Goal: Task Accomplishment & Management: Use online tool/utility

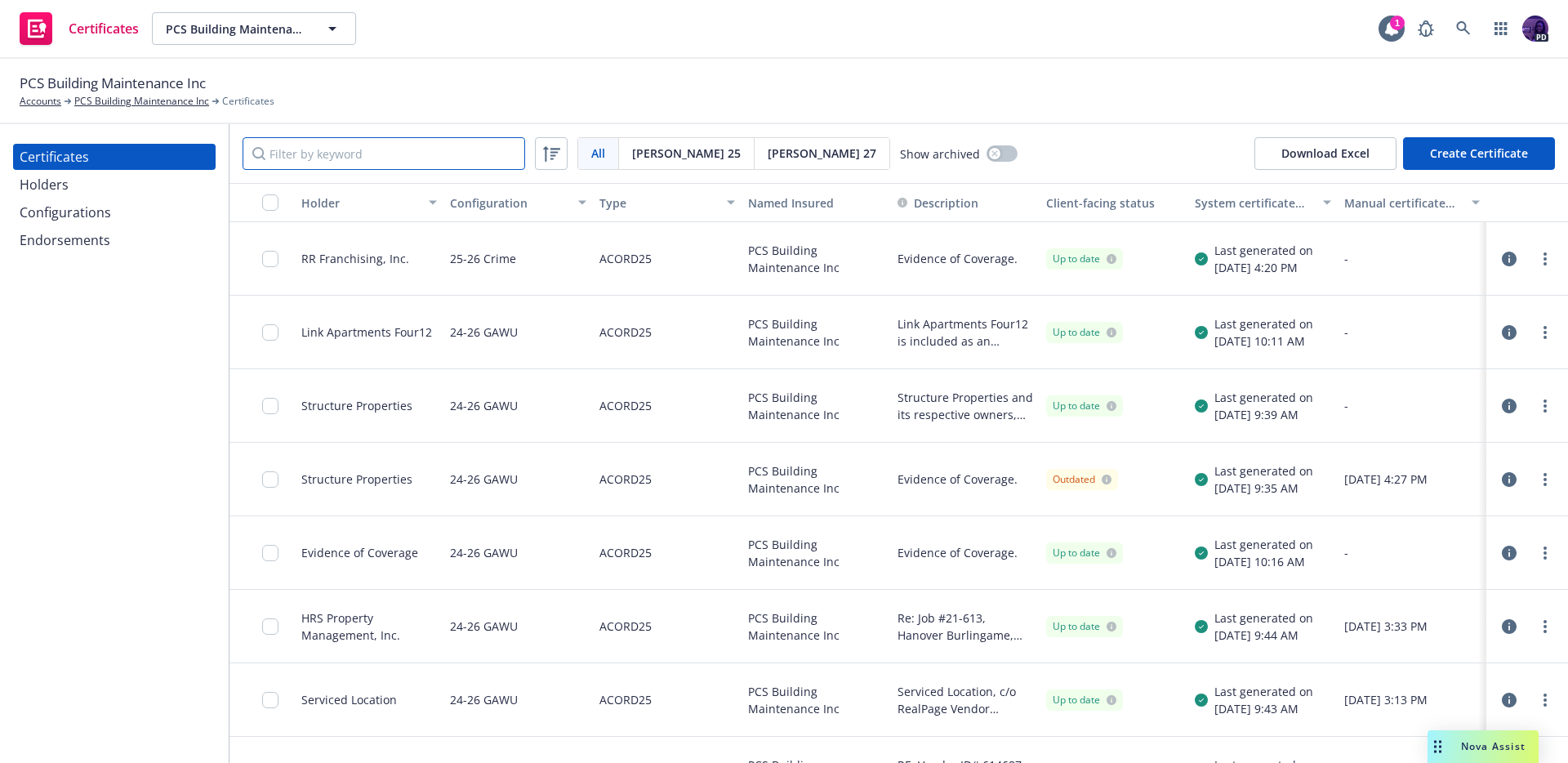
drag, startPoint x: 318, startPoint y: 148, endPoint x: 409, endPoint y: 139, distance: 91.4
click at [320, 148] on input "Filter by keyword" at bounding box center [384, 153] width 282 height 32
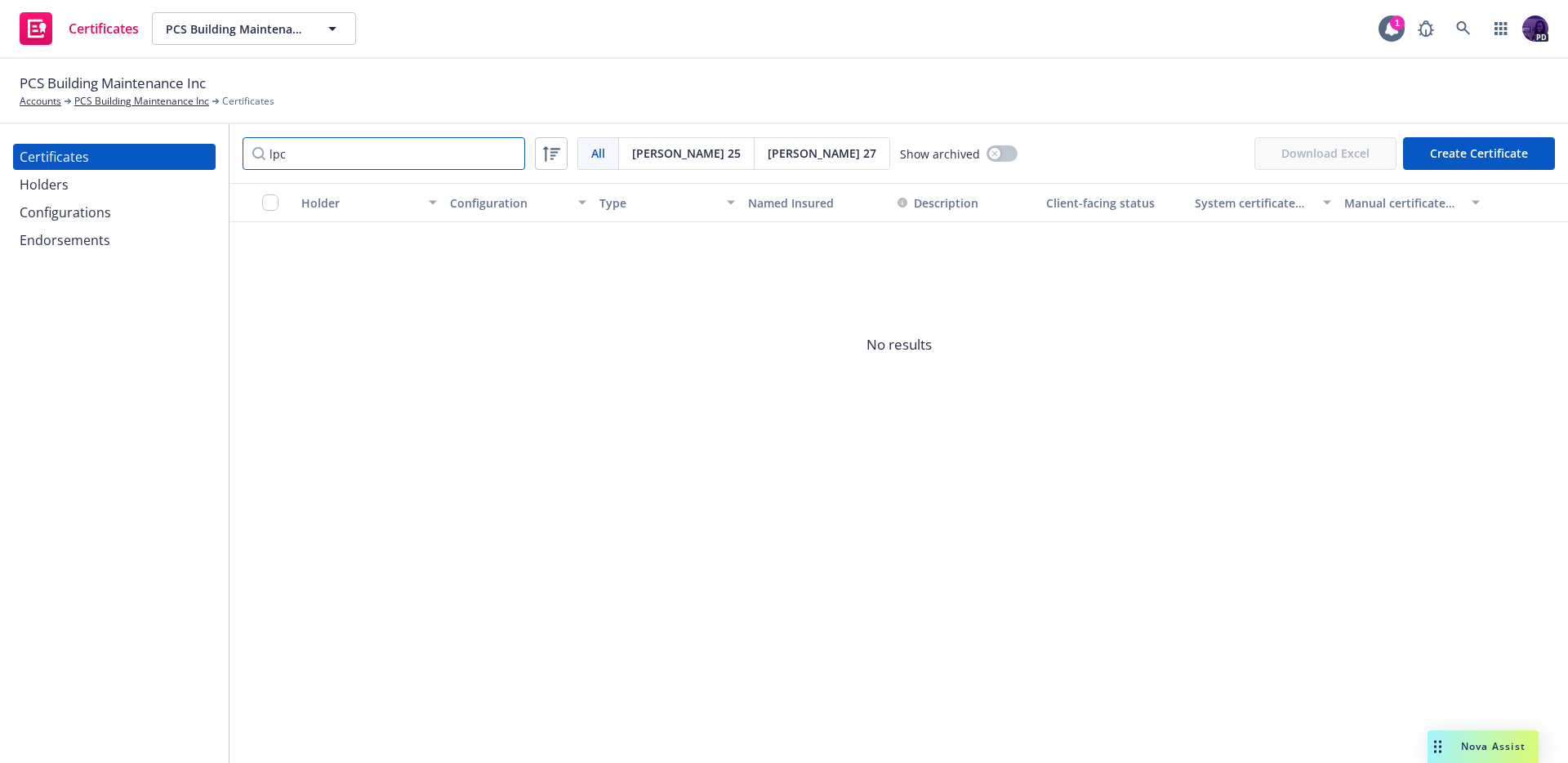
type input "lpc"
click at [102, 179] on div "Holders" at bounding box center [114, 185] width 189 height 26
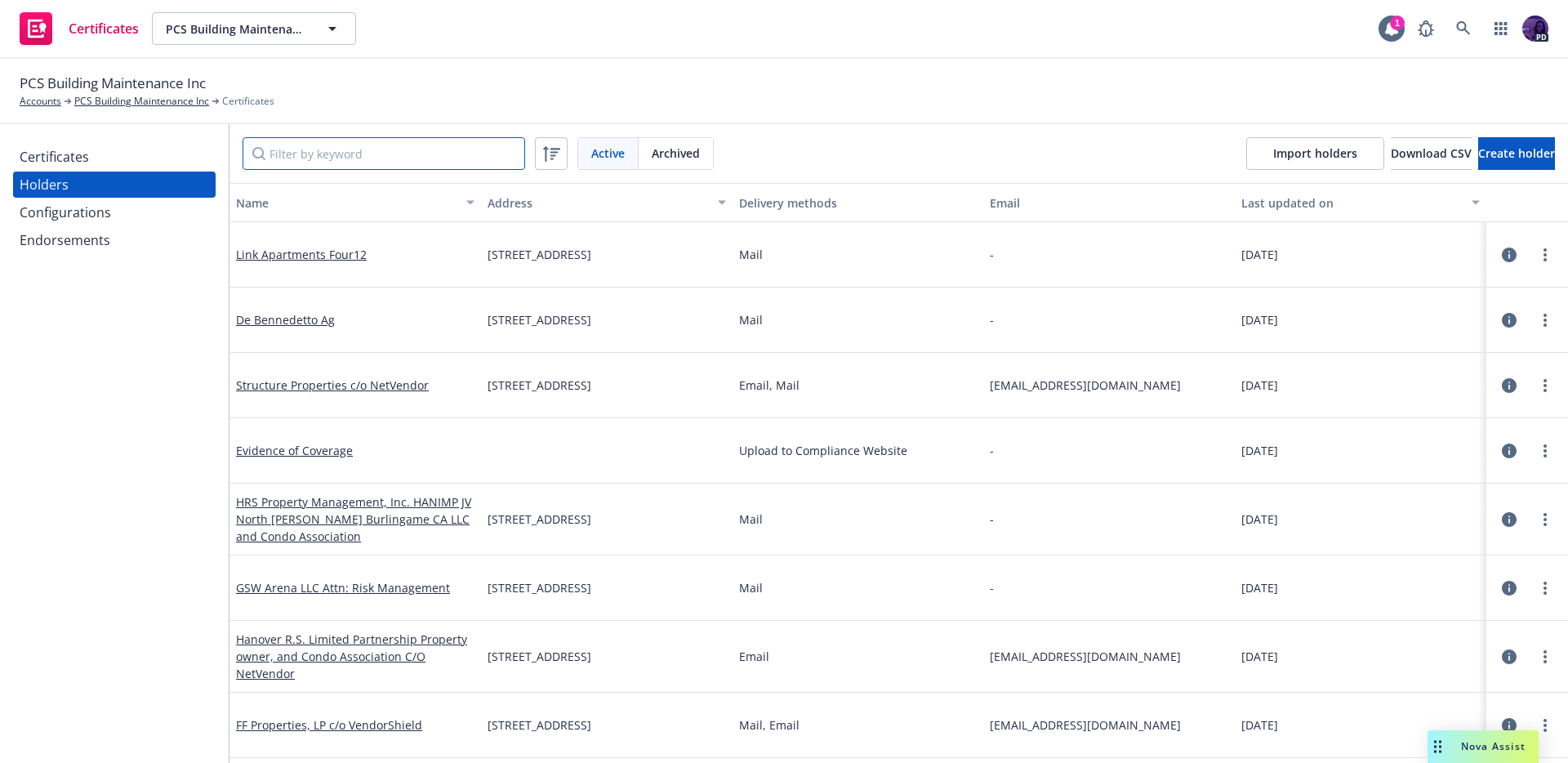
click at [362, 138] on input "Filter by keyword" at bounding box center [384, 153] width 282 height 32
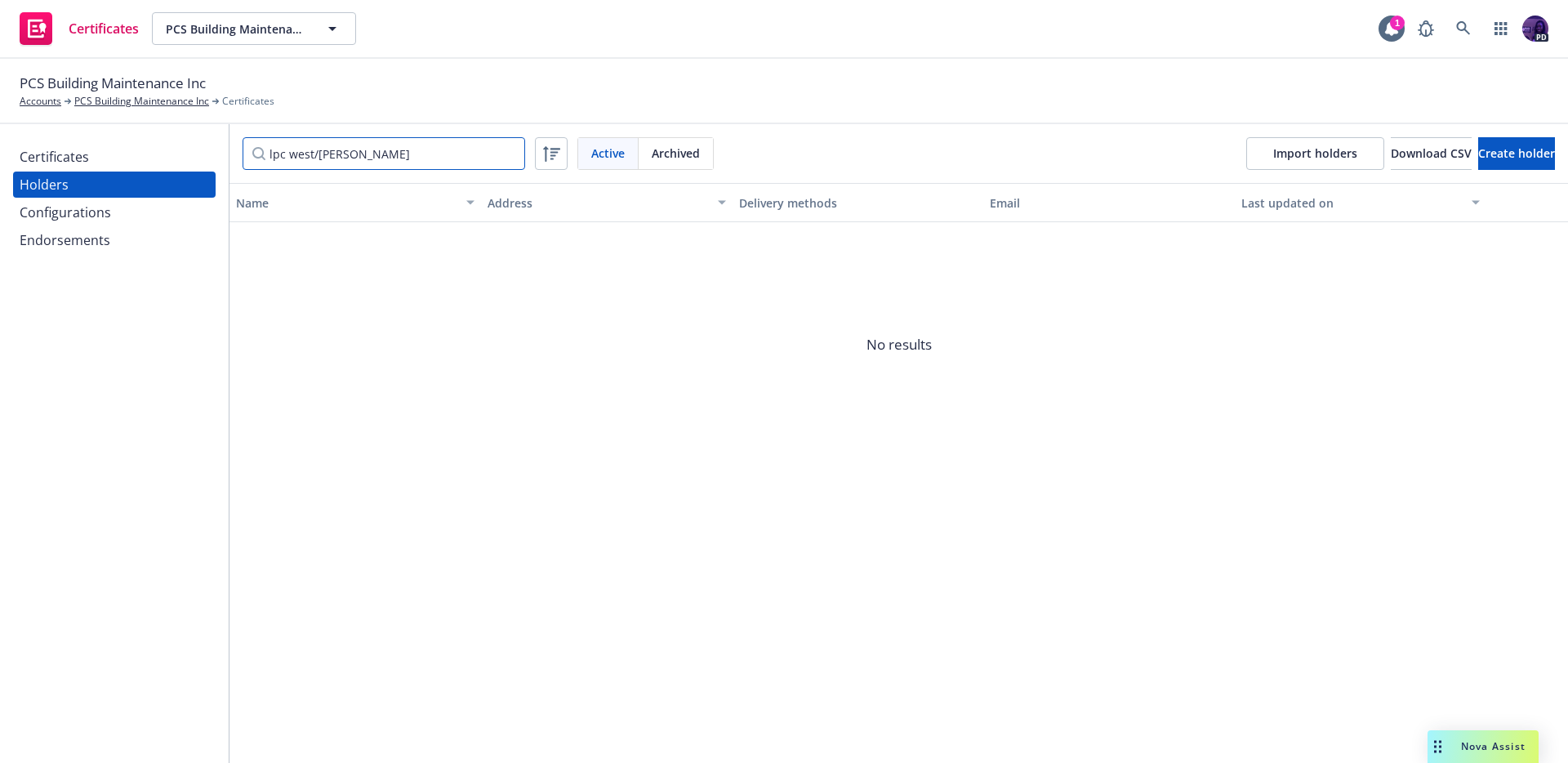
type input "lpc west/[PERSON_NAME]"
click at [462, 17] on div "Certificates PCS Building Maintenance Inc PCS Building Maintenance Inc 1 PD" at bounding box center [784, 29] width 1568 height 59
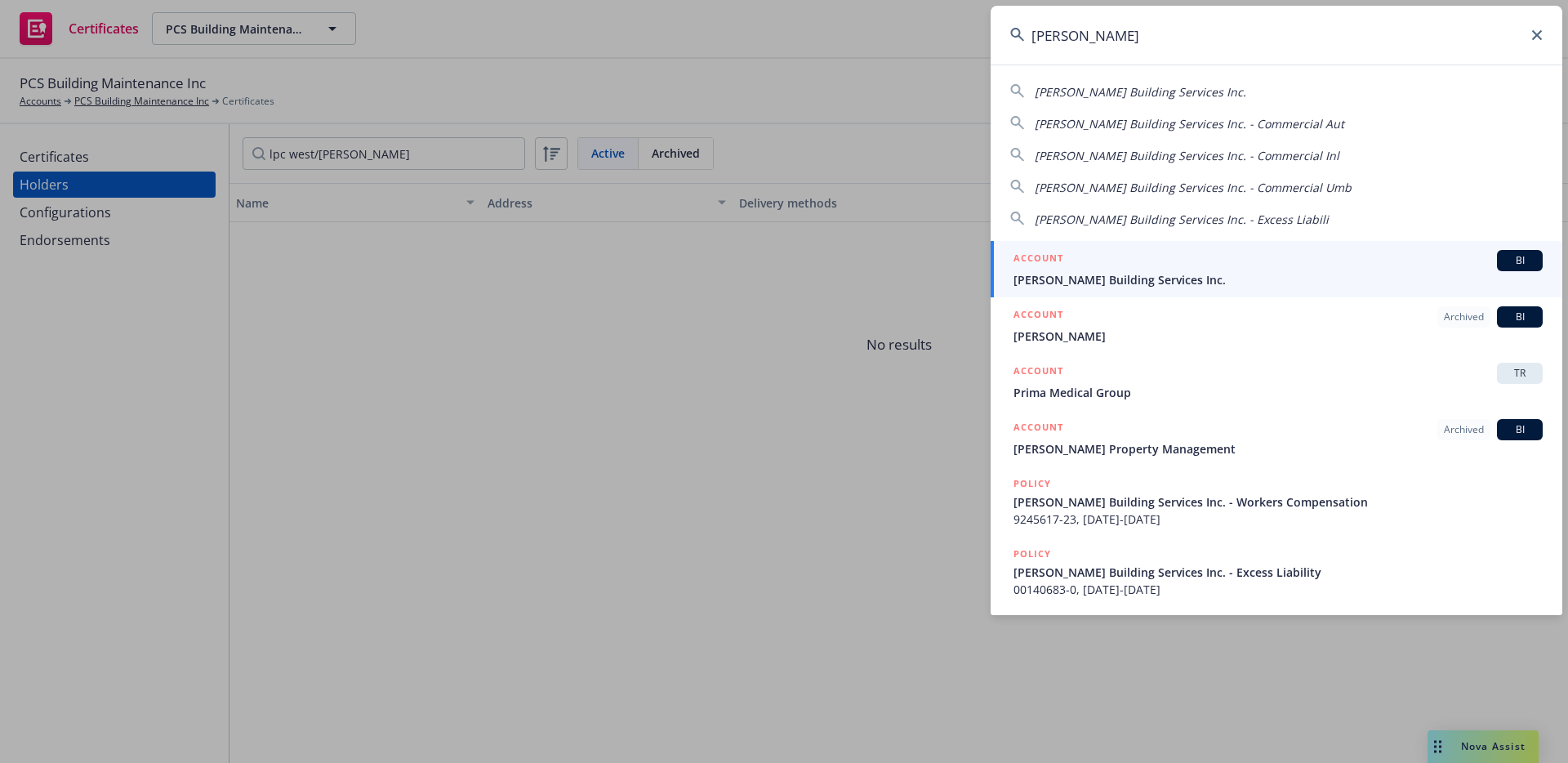
type input "[PERSON_NAME]"
drag, startPoint x: 1181, startPoint y: 265, endPoint x: 1152, endPoint y: 268, distance: 29.2
click at [1181, 265] on div "ACCOUNT BI" at bounding box center [1278, 260] width 529 height 21
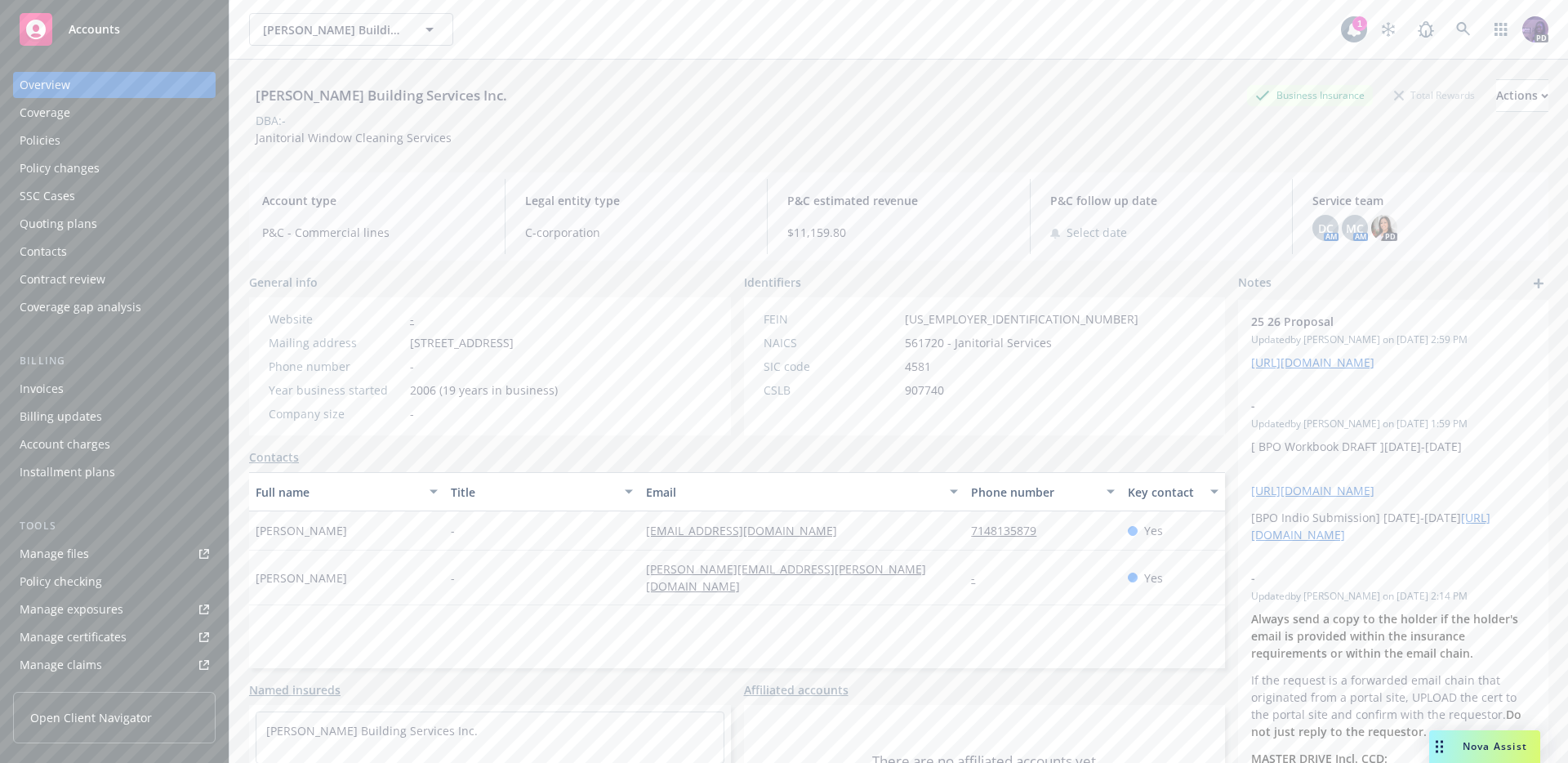
click at [107, 139] on div "Policies" at bounding box center [114, 140] width 189 height 26
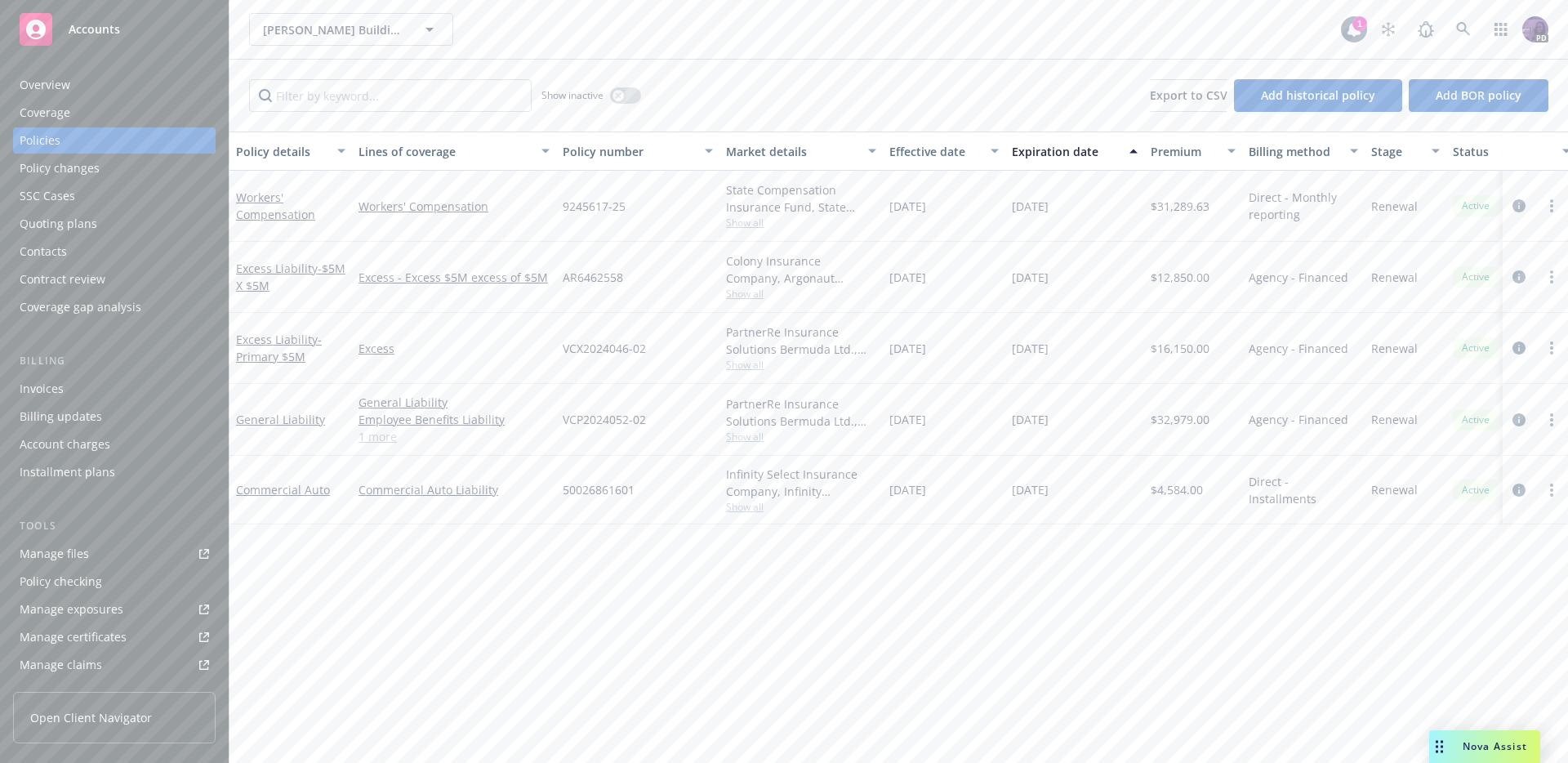
click at [375, 436] on link "1 more" at bounding box center [454, 437] width 191 height 18
click at [397, 456] on link "View less" at bounding box center [454, 453] width 191 height 18
click at [79, 86] on div "Overview" at bounding box center [114, 85] width 189 height 26
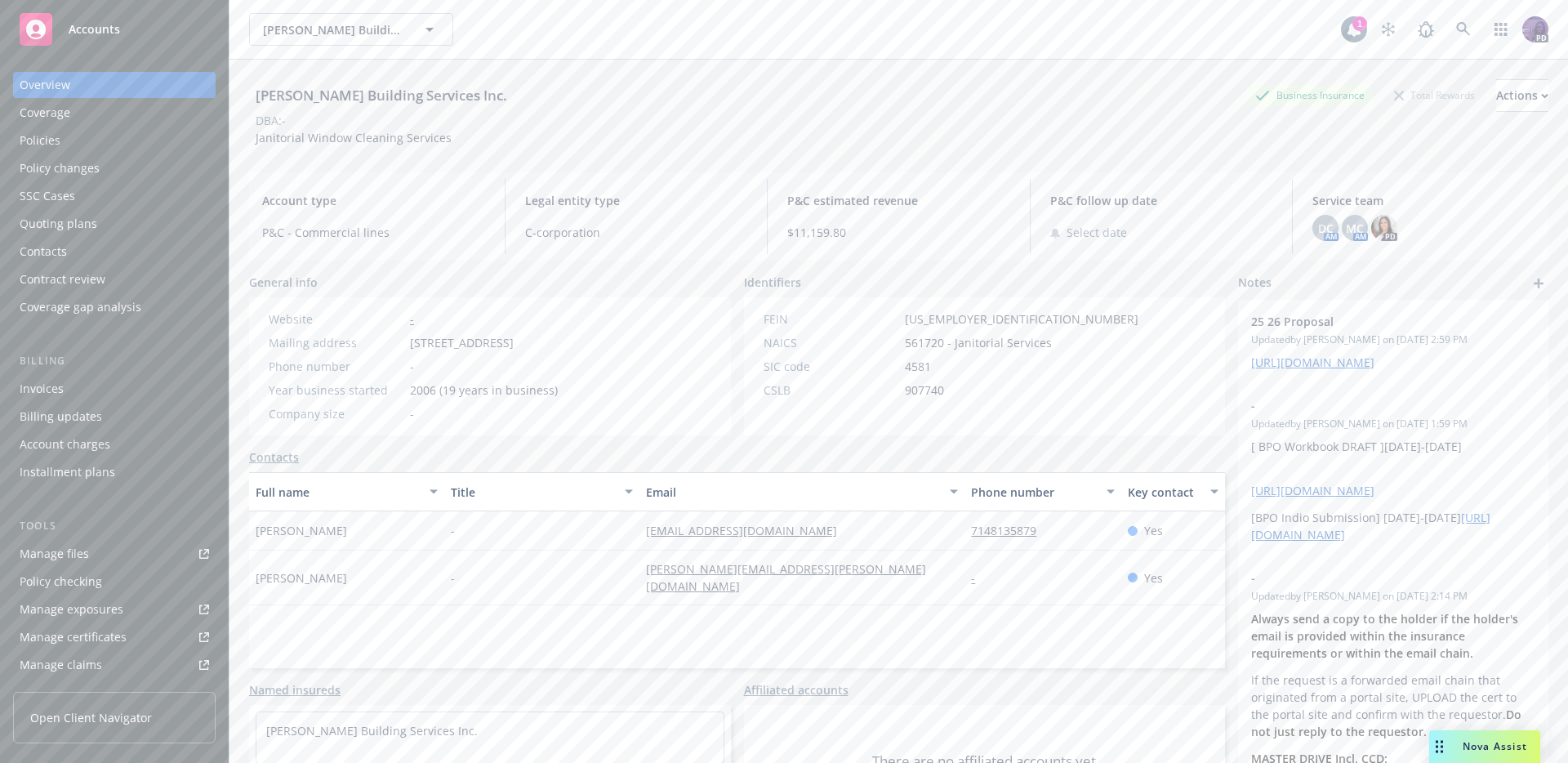
click at [82, 230] on div "Quoting plans" at bounding box center [58, 224] width 77 height 26
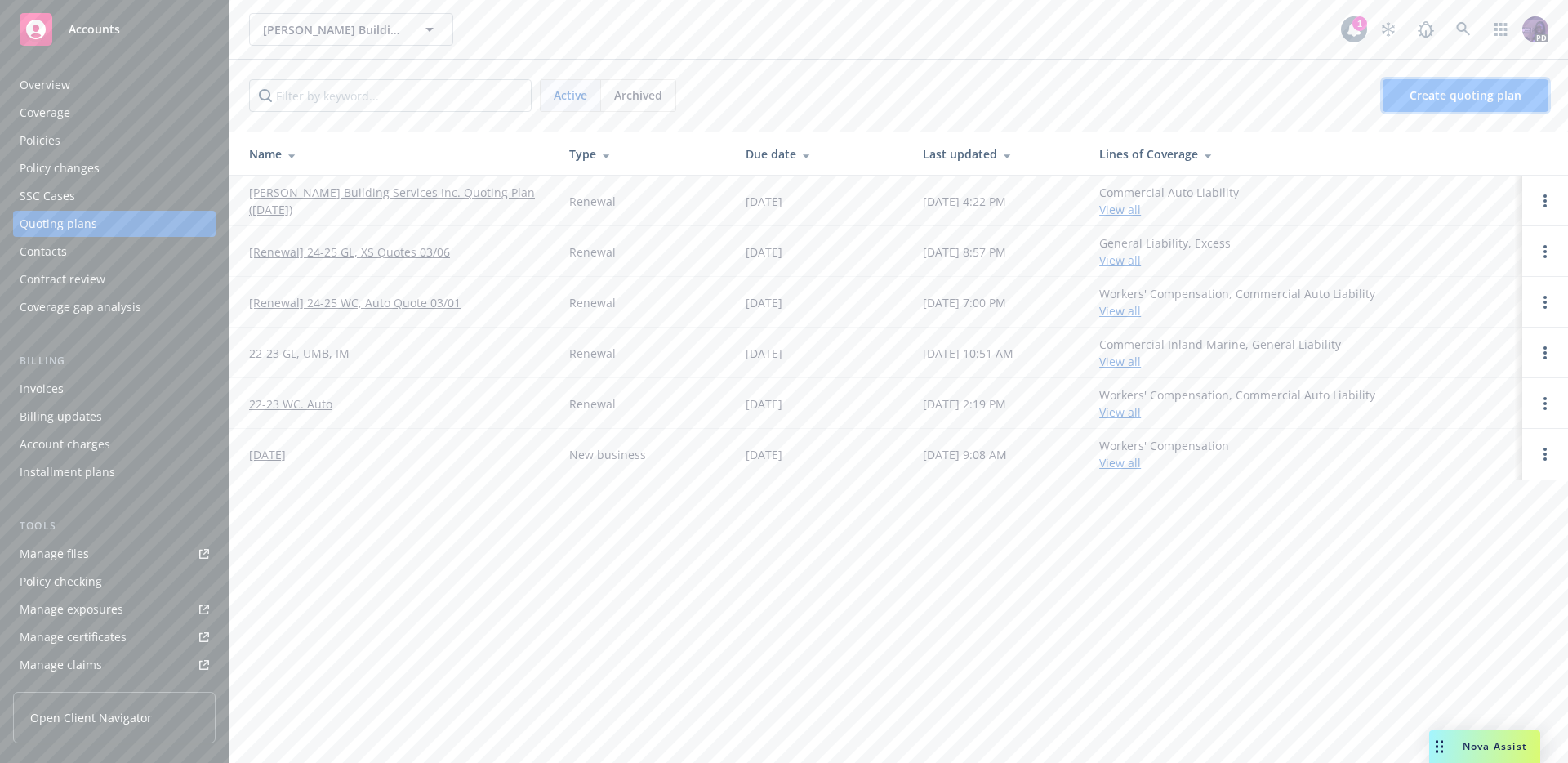
click at [1438, 107] on link "Create quoting plan" at bounding box center [1465, 95] width 166 height 32
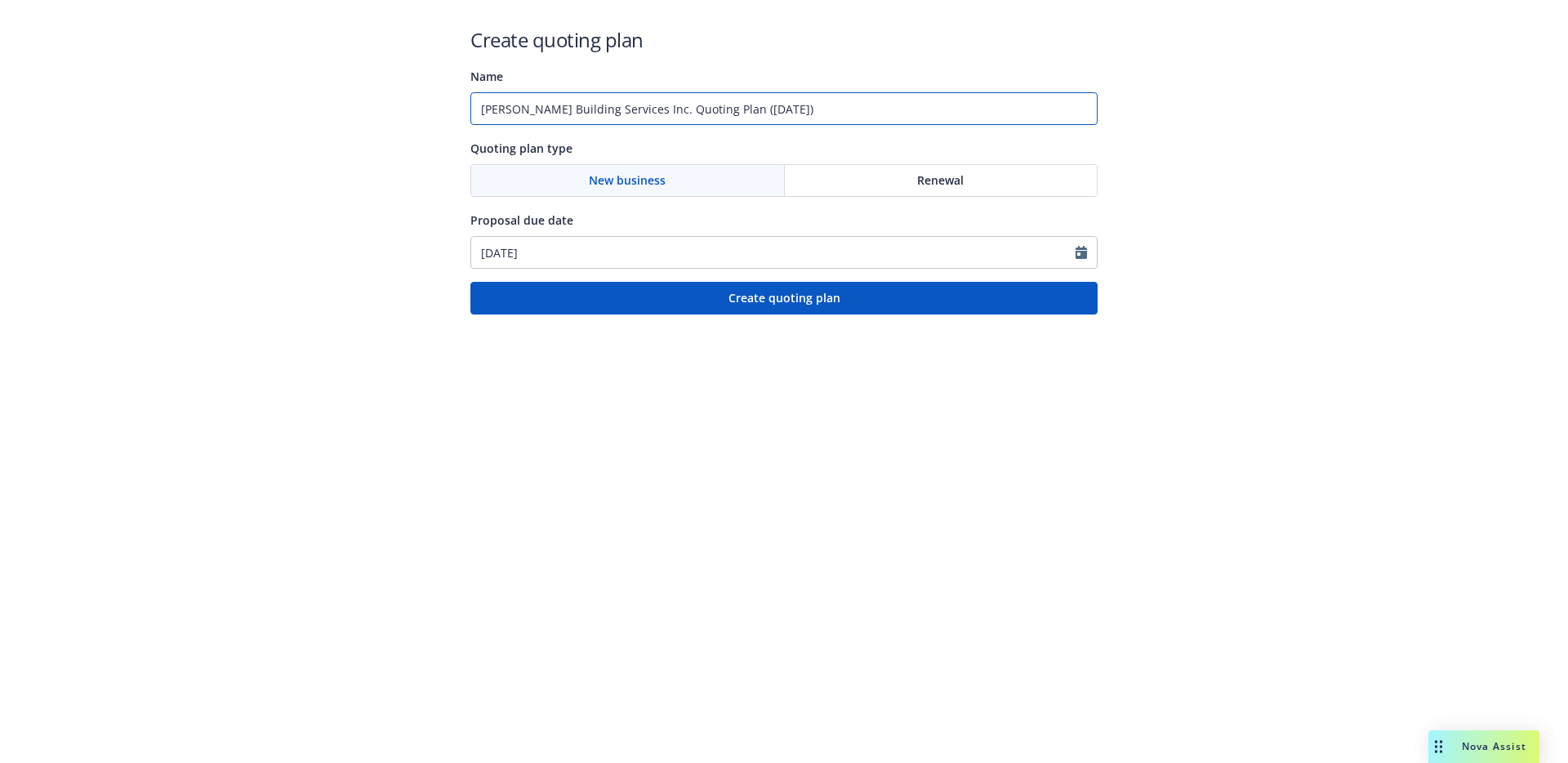
drag, startPoint x: 871, startPoint y: 107, endPoint x: 386, endPoint y: 107, distance: 485.0
click at [386, 109] on div "Create quoting plan Name Chamberlin Building Services Inc. Quoting Plan (2025-0…" at bounding box center [784, 157] width 1568 height 315
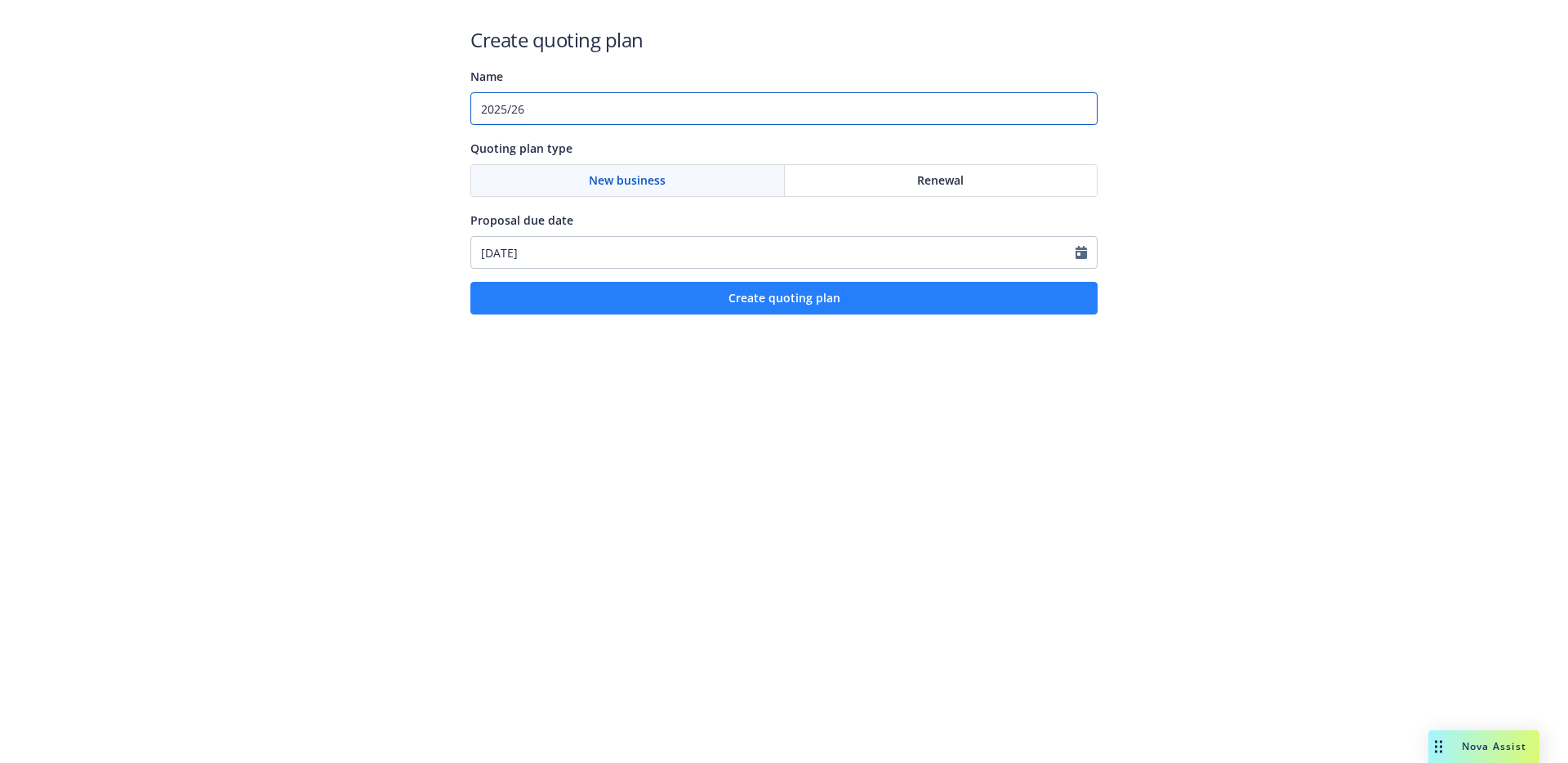
type input "2025/26"
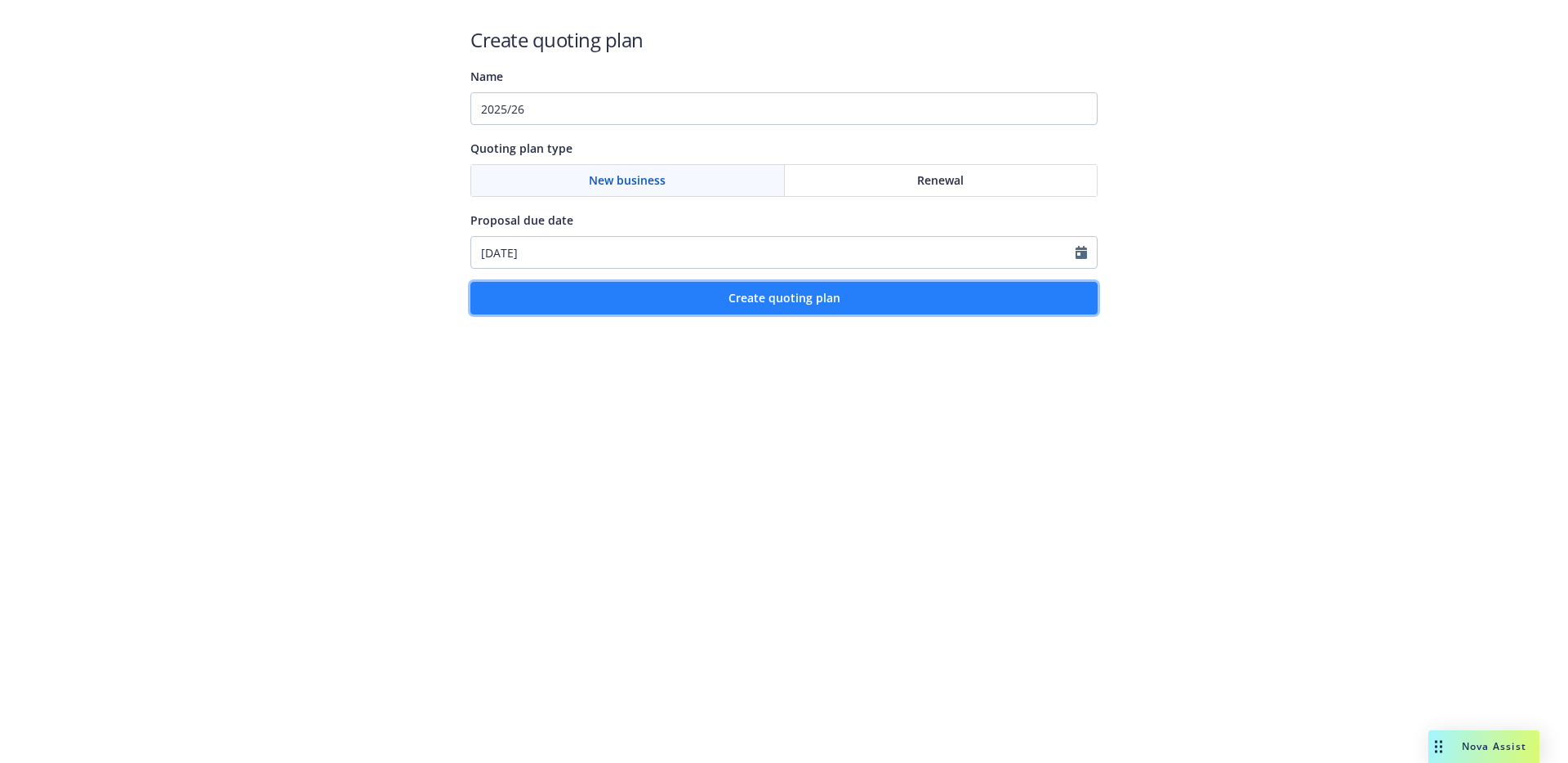
click at [592, 289] on button "Create quoting plan" at bounding box center [783, 297] width 627 height 32
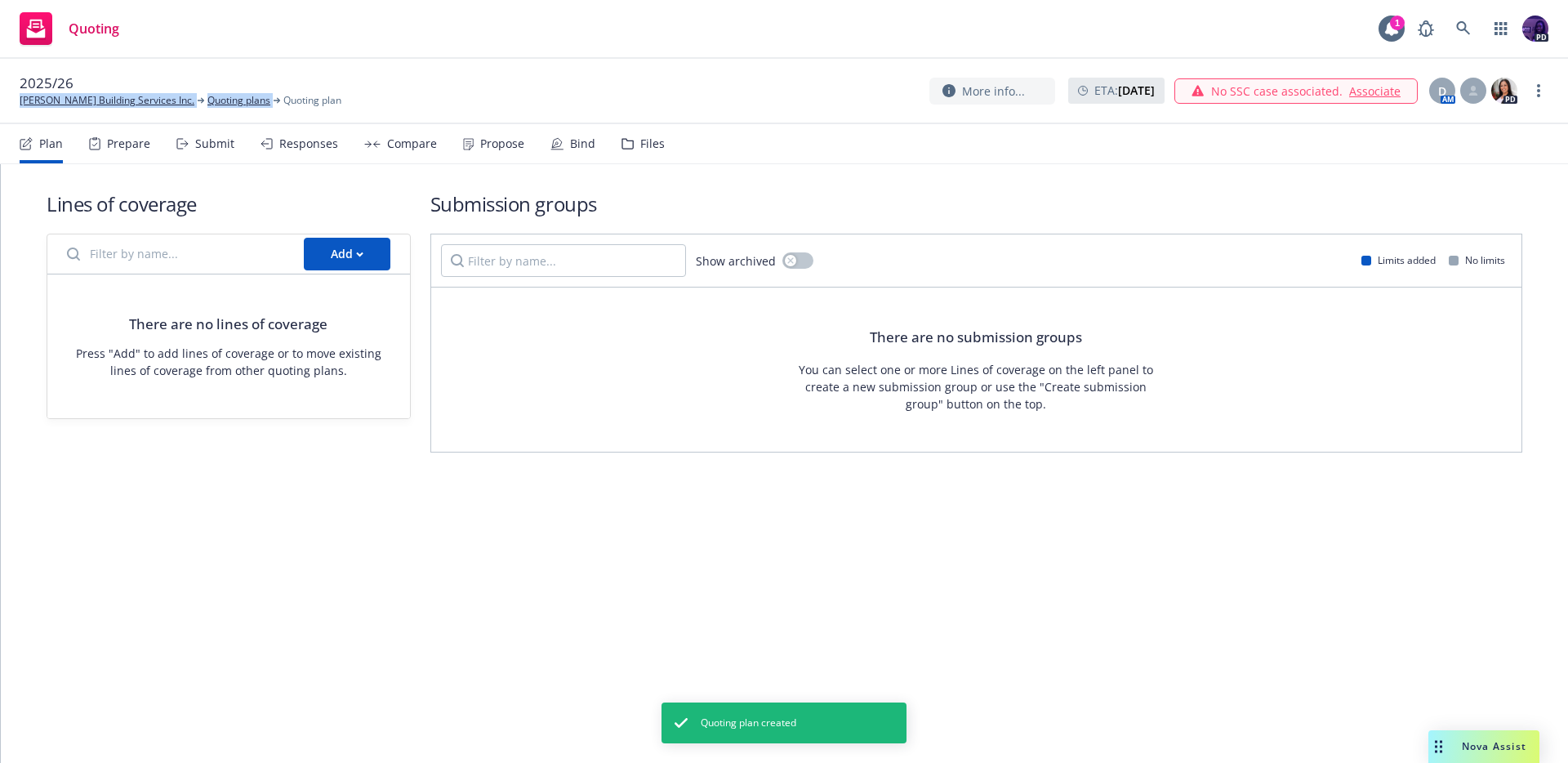
drag, startPoint x: 83, startPoint y: 82, endPoint x: 690, endPoint y: 66, distance: 607.2
click at [358, 63] on div "2025/26 Chamberlin Building Services Inc. Quoting plans Quoting plan More info.…" at bounding box center [784, 91] width 1568 height 65
click at [1543, 85] on link "more" at bounding box center [1538, 90] width 19 height 19
click at [1489, 153] on link "Rename quoting plan" at bounding box center [1457, 156] width 182 height 32
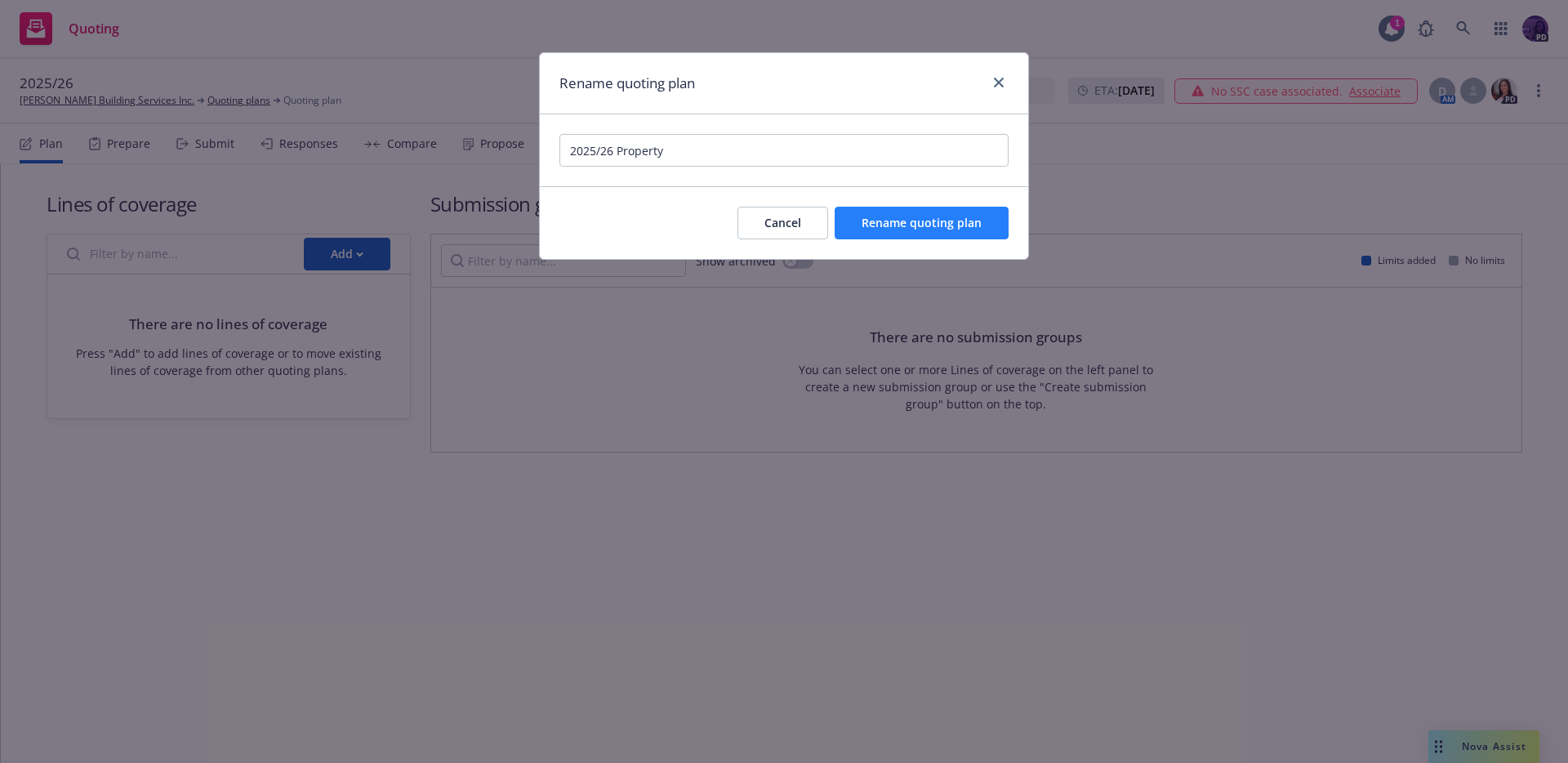
type input "2025/26 Property"
click at [866, 209] on button "Rename quoting plan" at bounding box center [922, 223] width 174 height 32
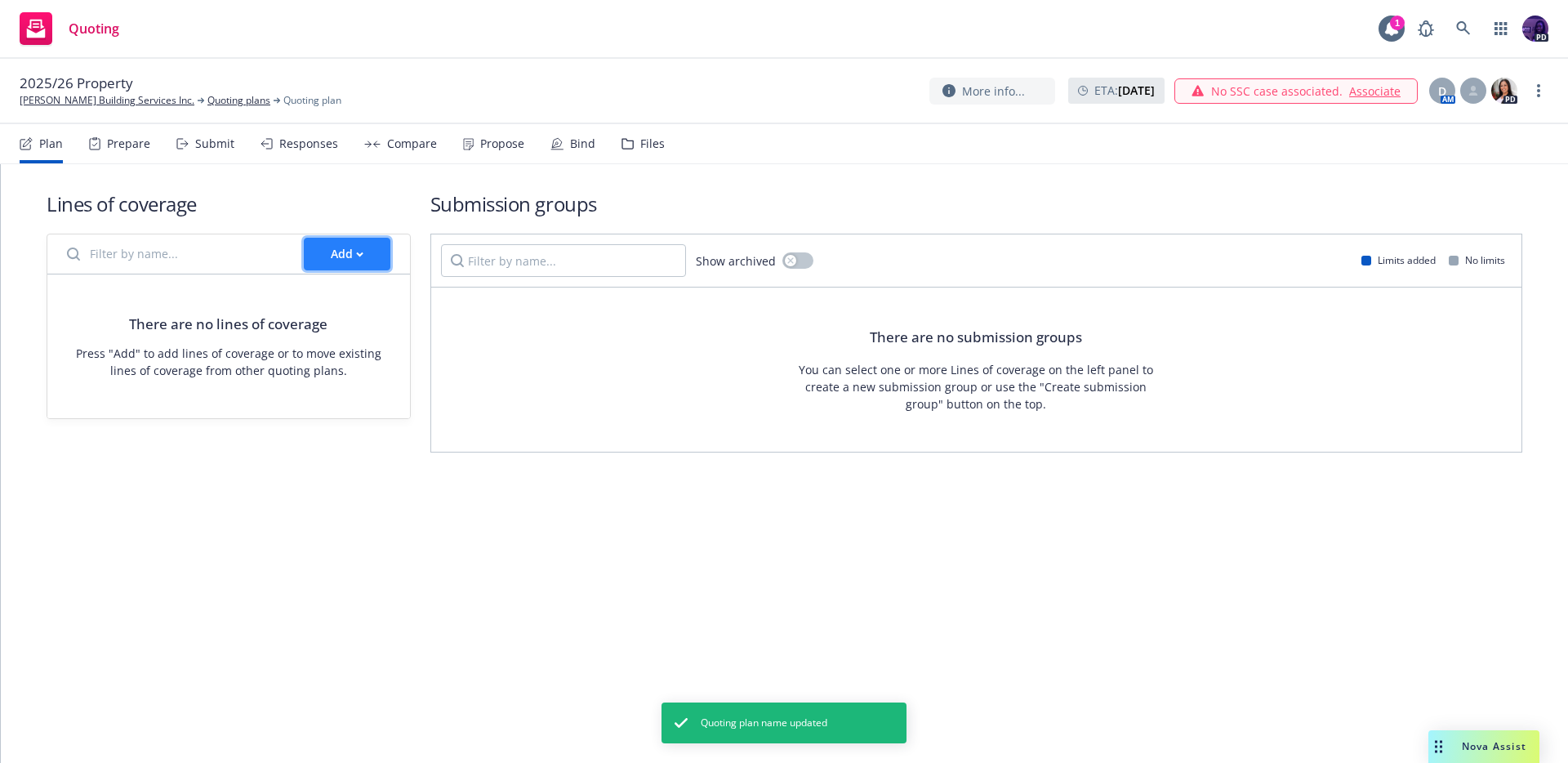
click at [339, 248] on div "Add" at bounding box center [346, 253] width 32 height 31
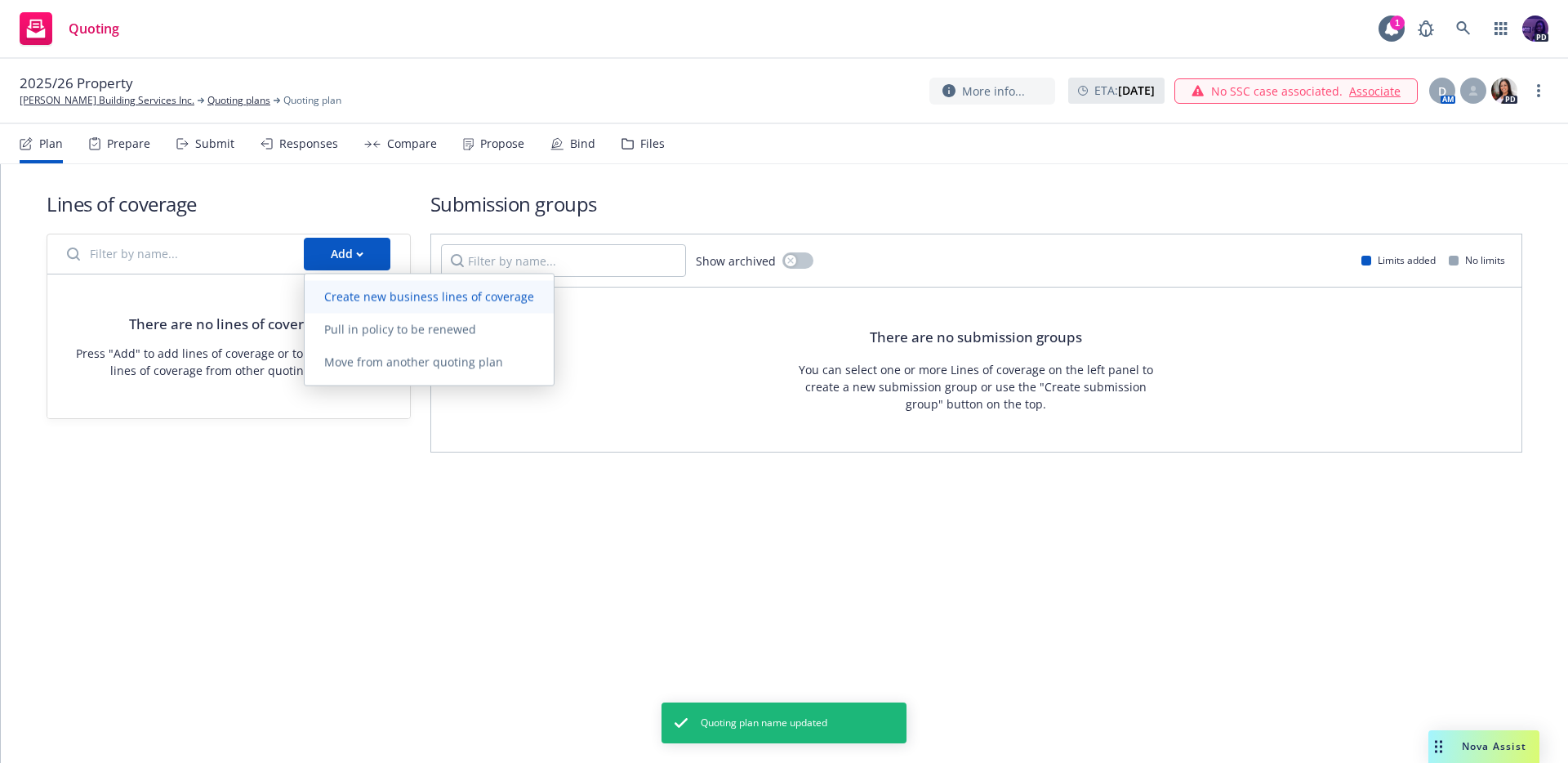
click at [348, 293] on span "Create new business lines of coverage" at bounding box center [429, 296] width 249 height 16
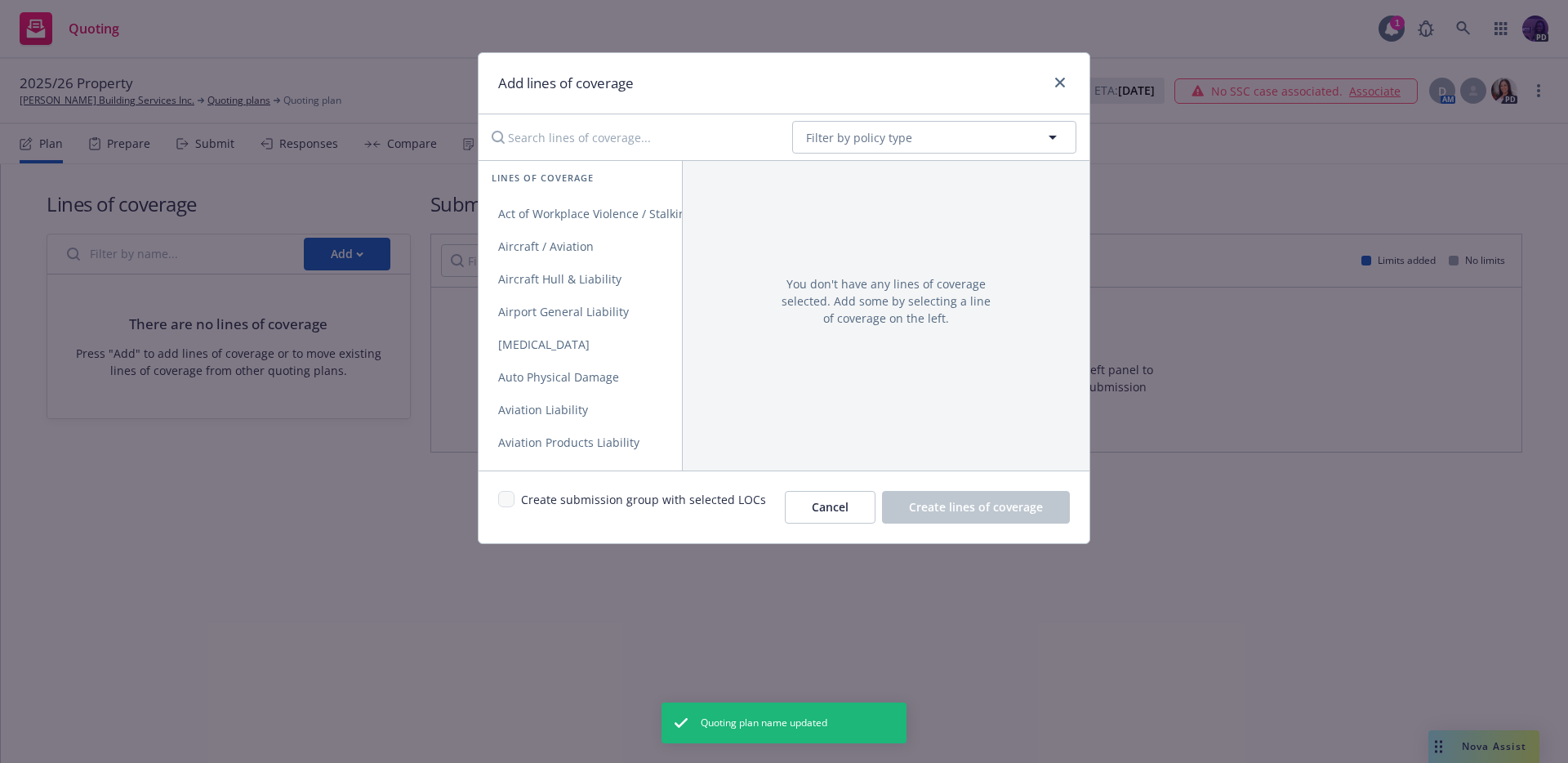
click at [618, 131] on input "Search lines of coverage..." at bounding box center [630, 137] width 297 height 32
type input "property"
click at [620, 219] on span "Commercial Property" at bounding box center [556, 214] width 154 height 16
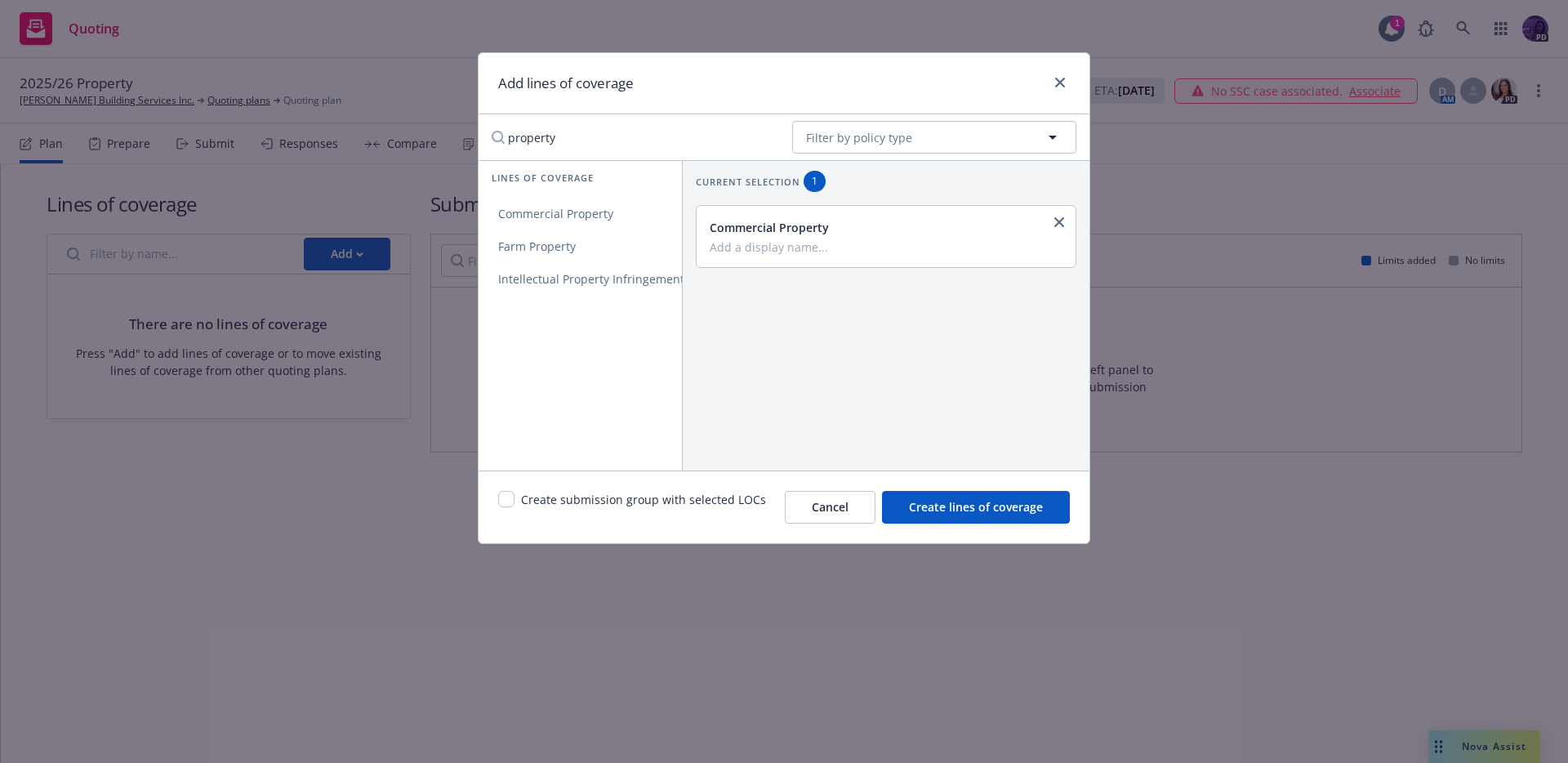
click at [921, 489] on div "Create submission group with selected LOCs Cancel Create lines of coverage" at bounding box center [784, 506] width 611 height 73
click at [944, 516] on button "Create lines of coverage" at bounding box center [976, 507] width 188 height 32
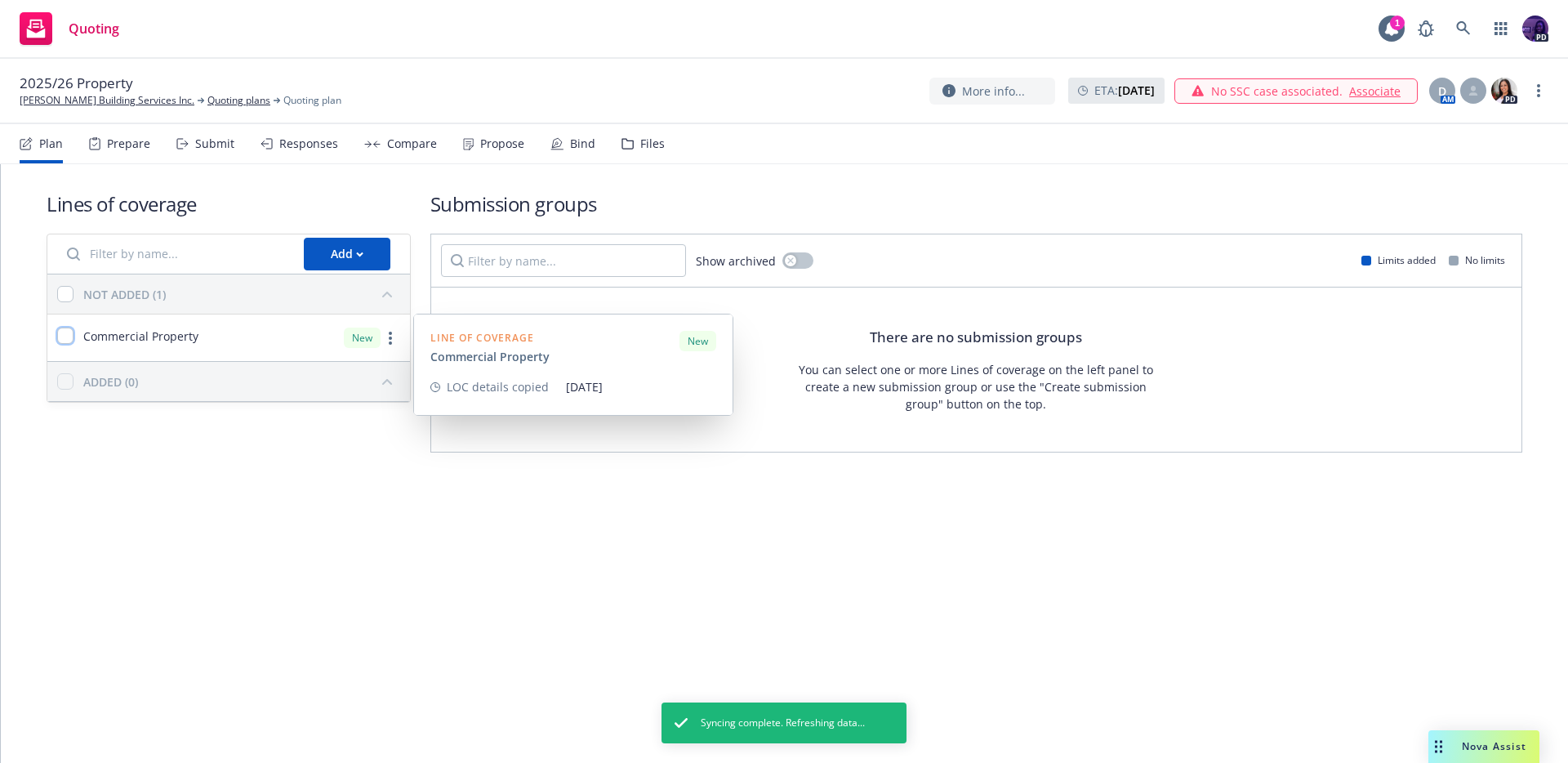
click at [61, 342] on input "checkbox" at bounding box center [65, 335] width 17 height 17
checkbox input "true"
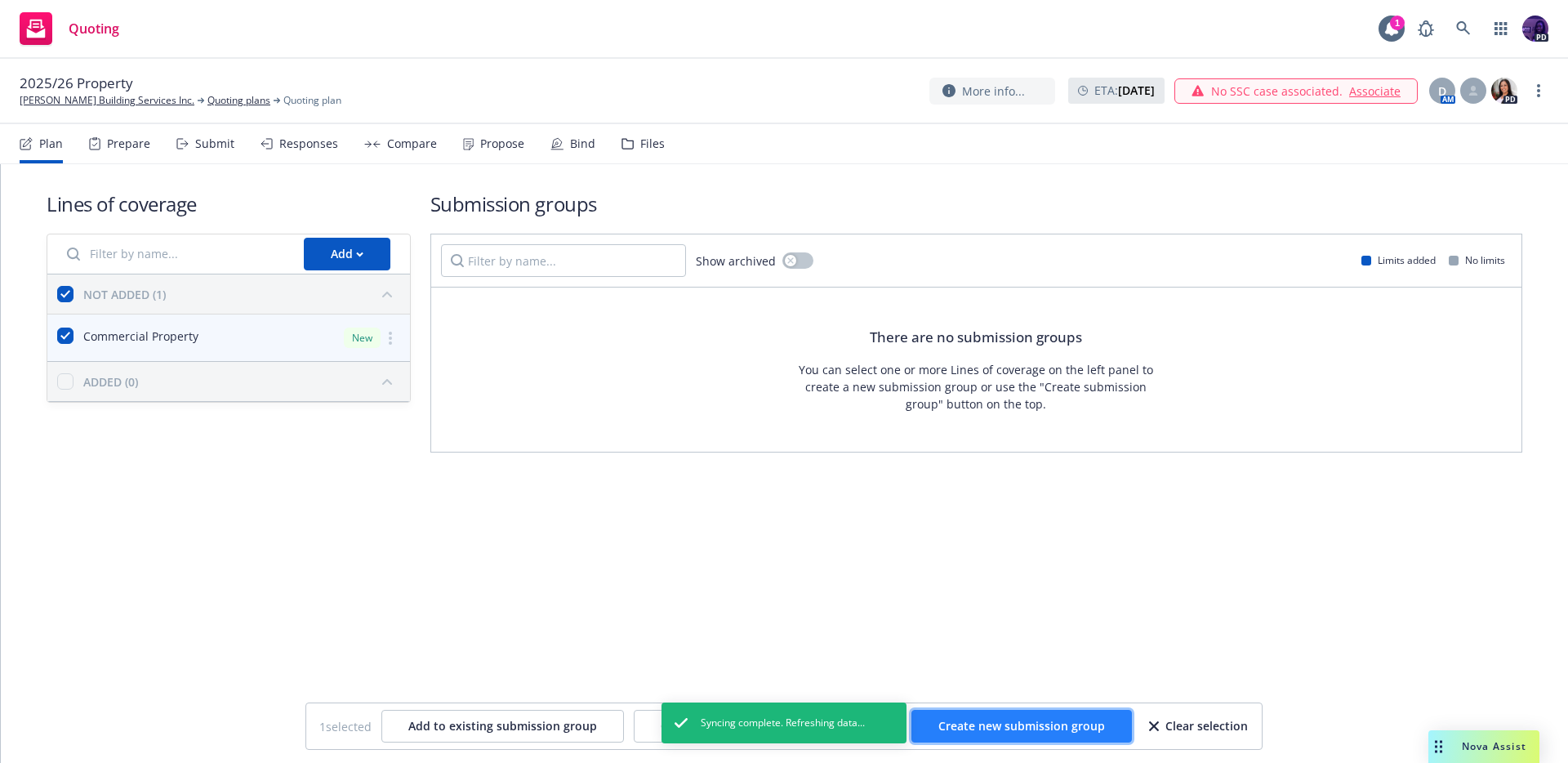
click at [1056, 724] on span "Create new submission group" at bounding box center [1022, 726] width 167 height 16
checkbox input "false"
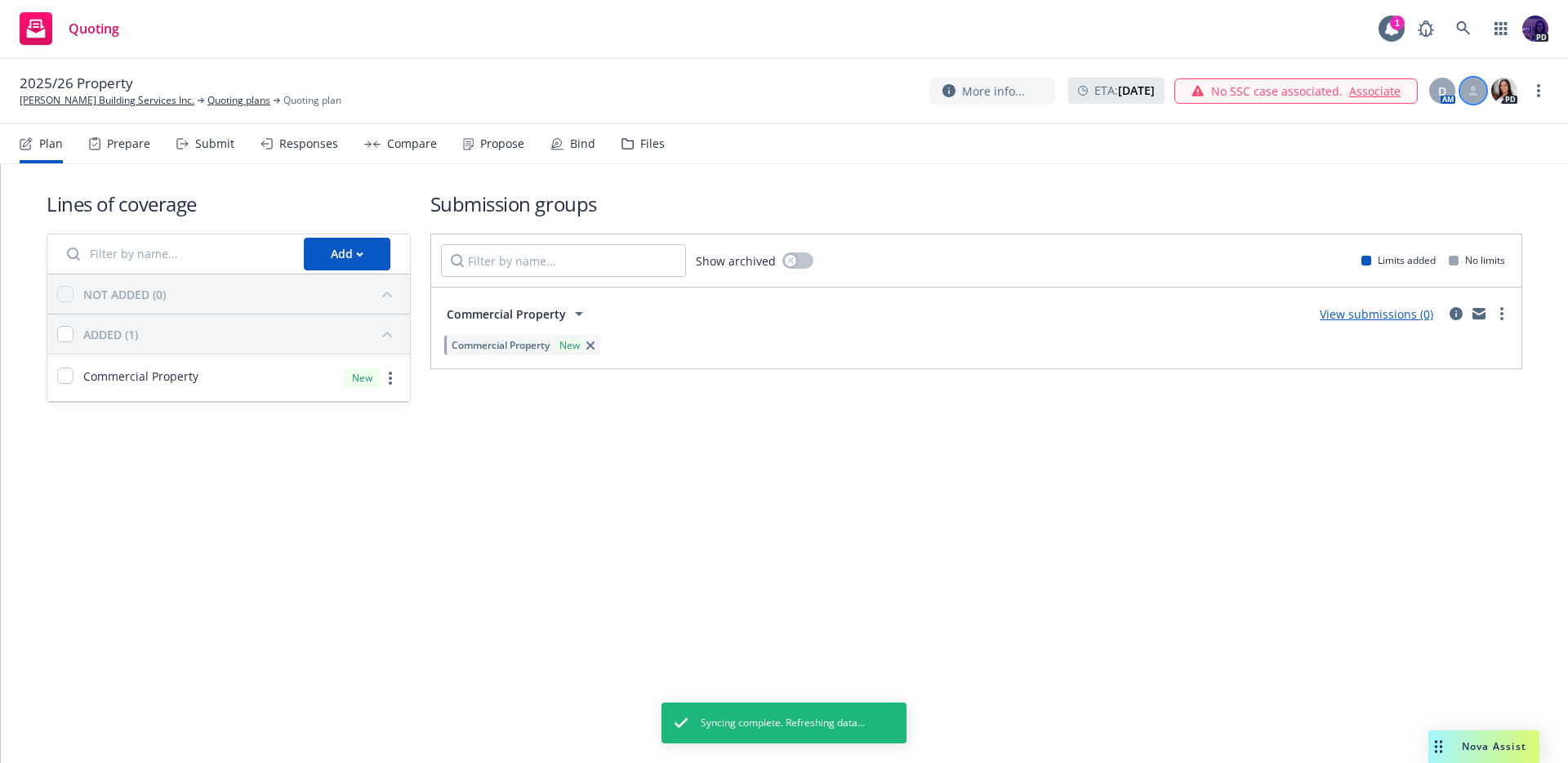
click at [1479, 94] on div at bounding box center [1473, 90] width 26 height 26
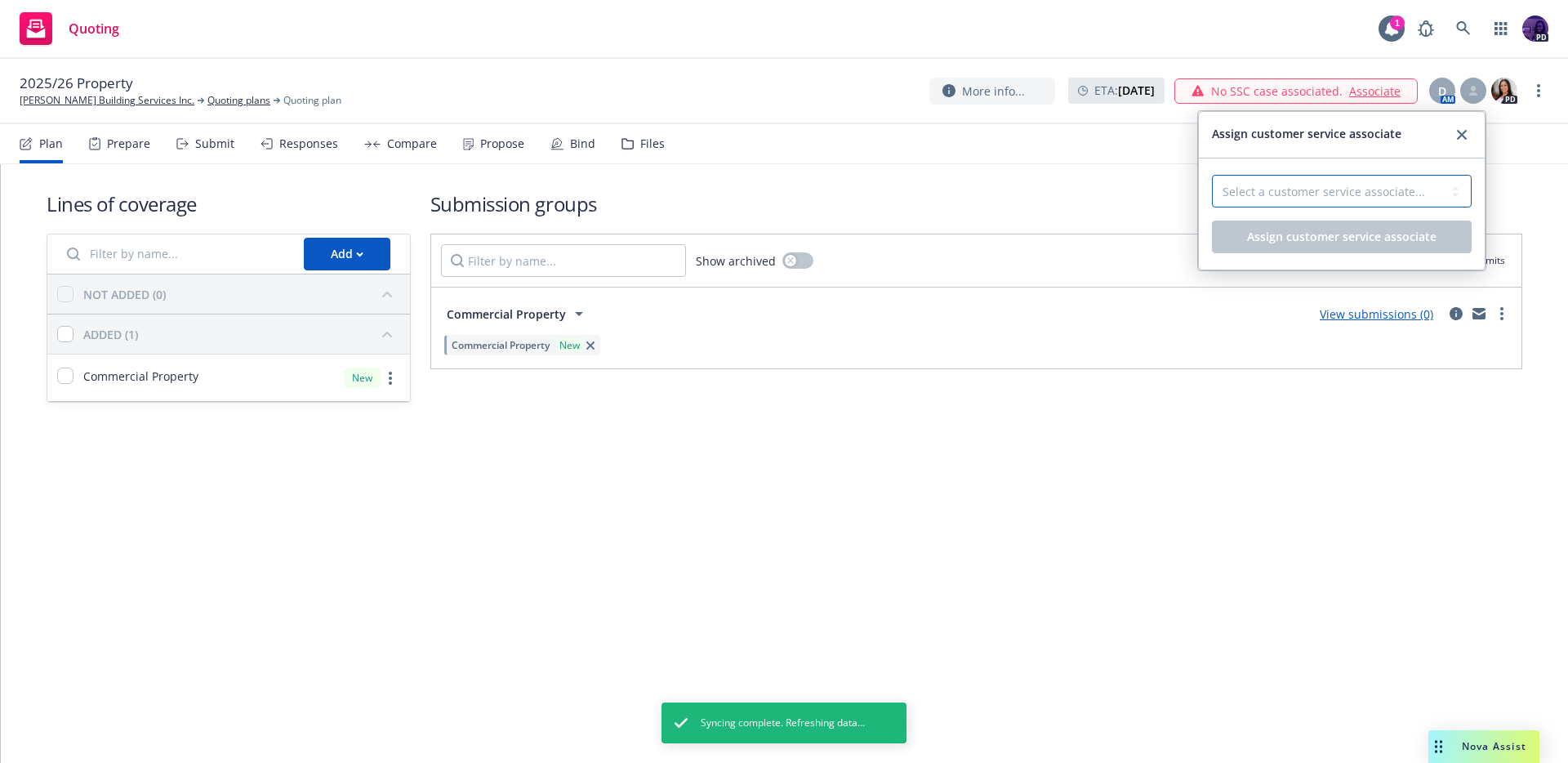
click at [1376, 204] on select "Select a customer service associate... Miles Crenwelge" at bounding box center [1342, 190] width 260 height 32
select select "543f6bf1-3603-460b-ae22-0ecee4f5b2c1"
click at [1212, 175] on select "Select a customer service associate... Miles Crenwelge" at bounding box center [1342, 190] width 260 height 32
click at [1380, 229] on span "Assign customer service associate" at bounding box center [1342, 237] width 189 height 16
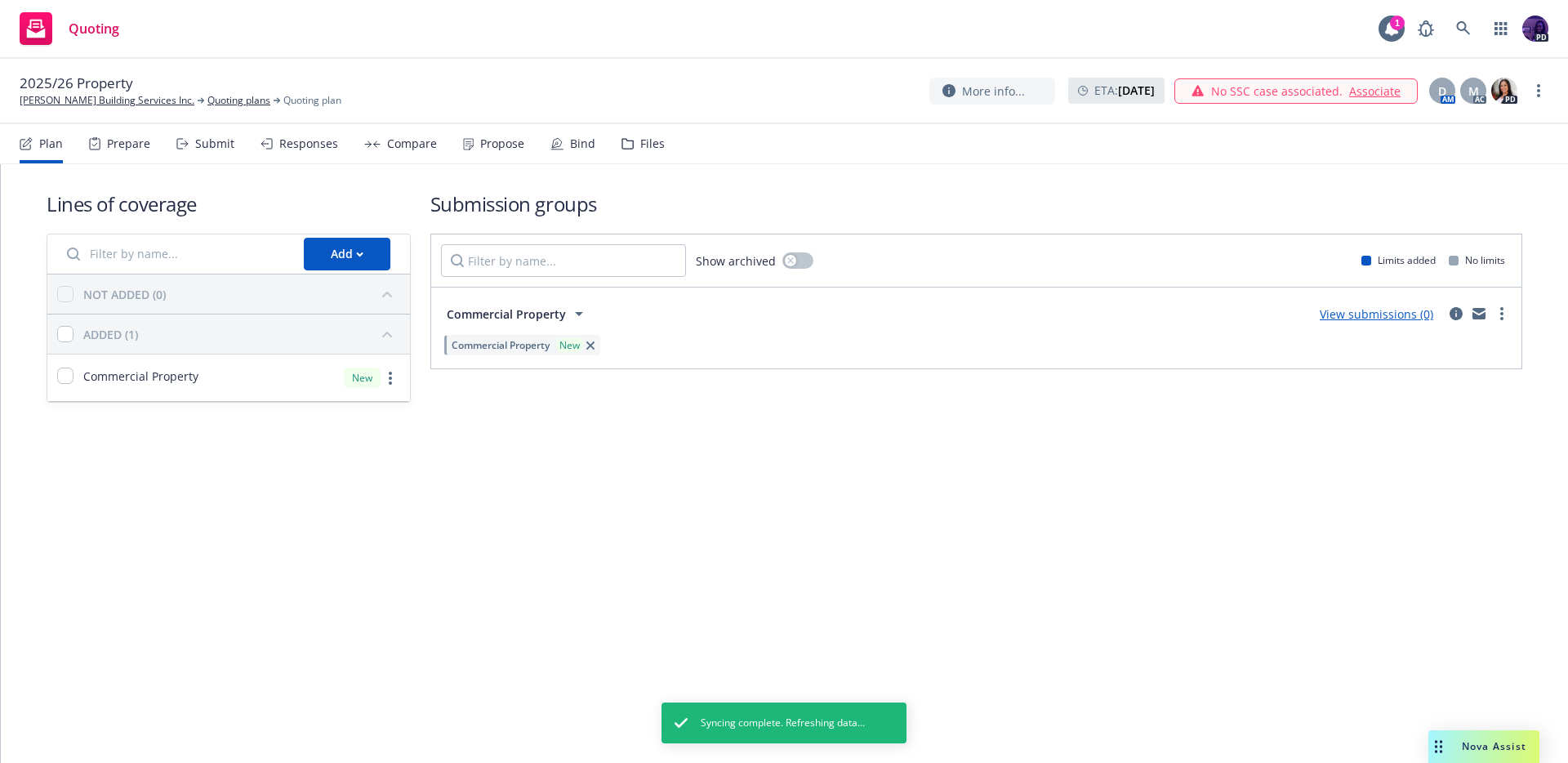
click at [1387, 95] on link "Associate" at bounding box center [1374, 91] width 52 height 18
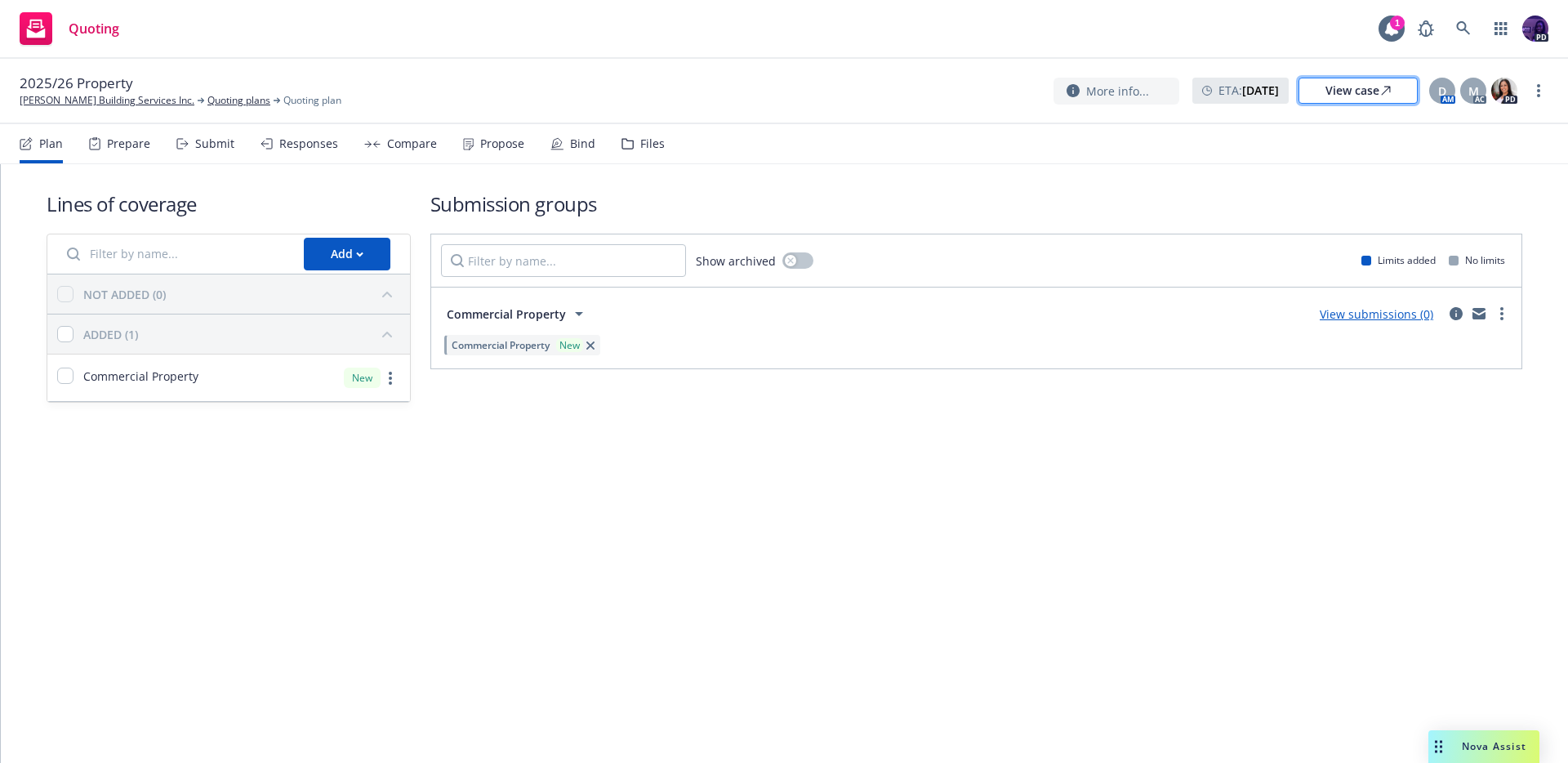
click at [1362, 87] on div "View case" at bounding box center [1358, 90] width 65 height 25
